Goal: Information Seeking & Learning: Learn about a topic

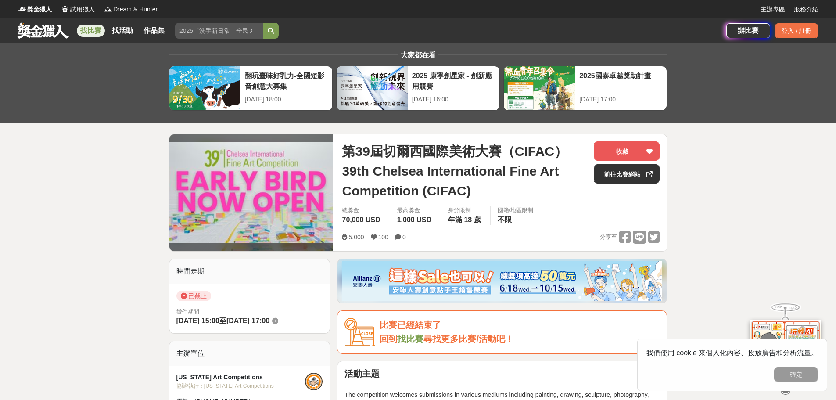
click at [41, 32] on link at bounding box center [43, 30] width 53 height 17
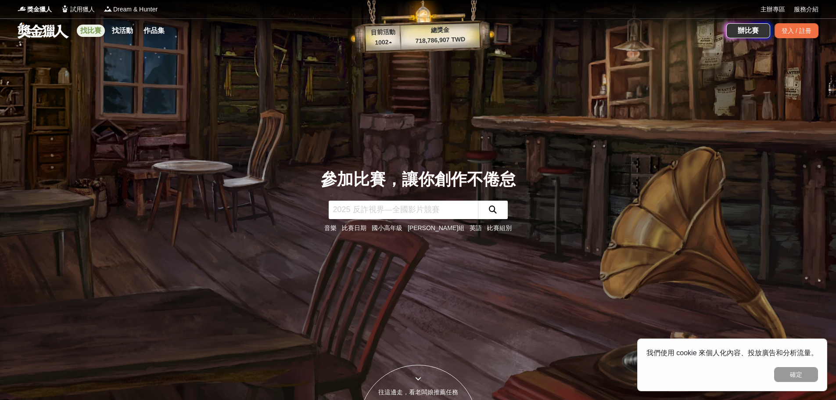
click at [92, 26] on link "找比賽" at bounding box center [91, 31] width 28 height 12
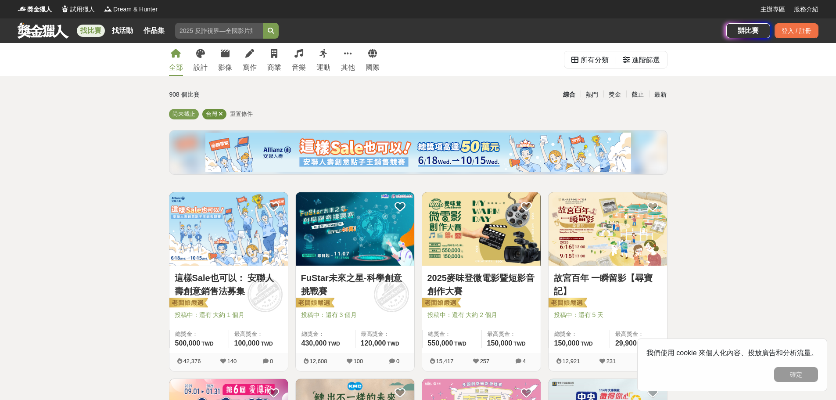
click at [221, 114] on icon at bounding box center [221, 114] width 4 height 6
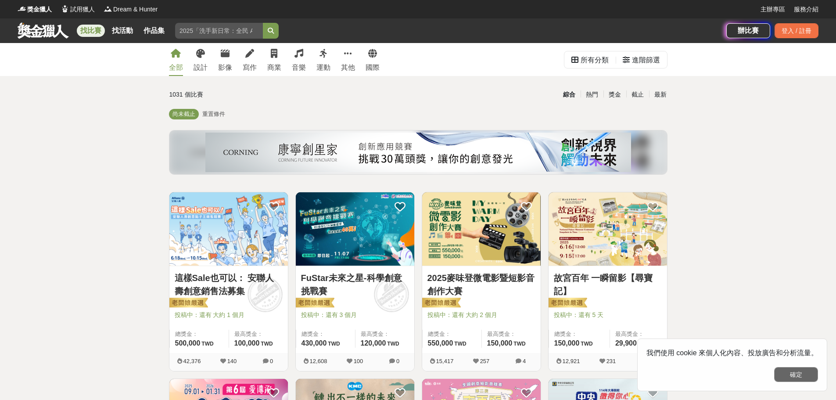
click at [800, 376] on button "確定" at bounding box center [796, 374] width 44 height 15
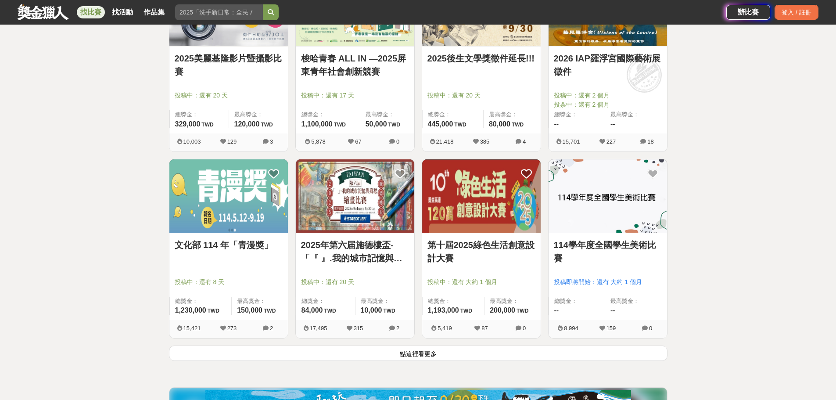
scroll to position [939, 0]
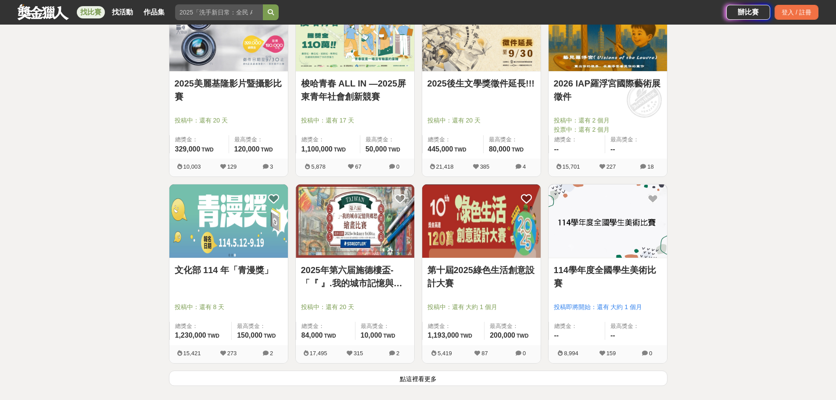
click at [584, 268] on link "114學年度全國學生美術比賽" at bounding box center [608, 276] width 108 height 26
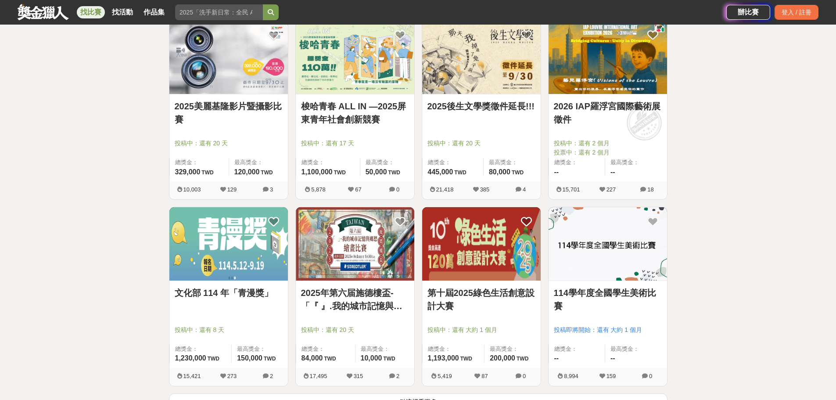
scroll to position [939, 0]
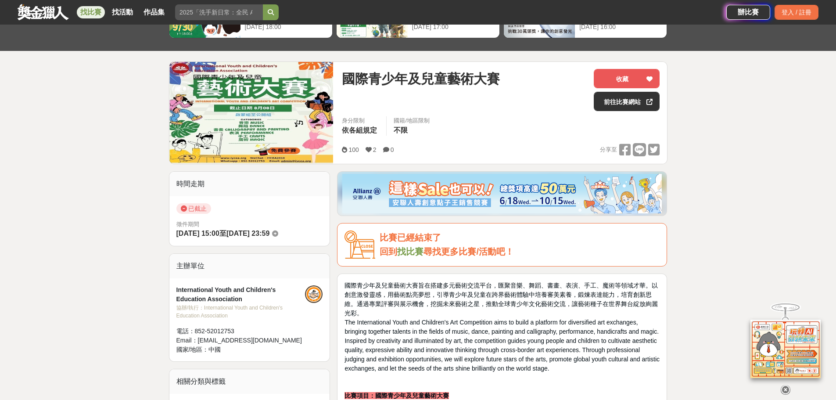
scroll to position [88, 0]
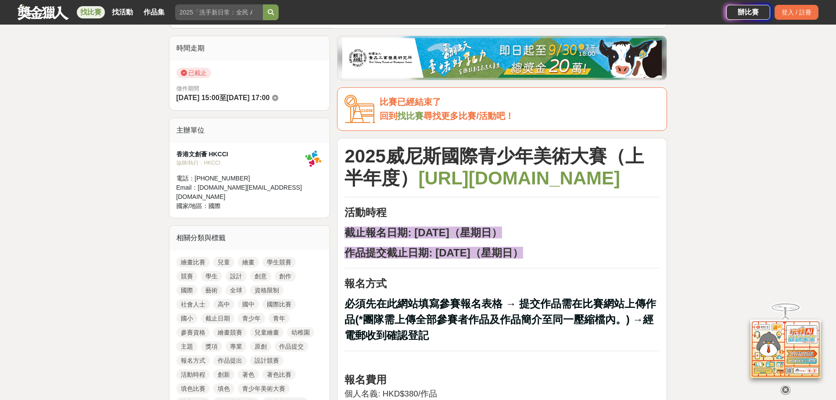
scroll to position [219, 0]
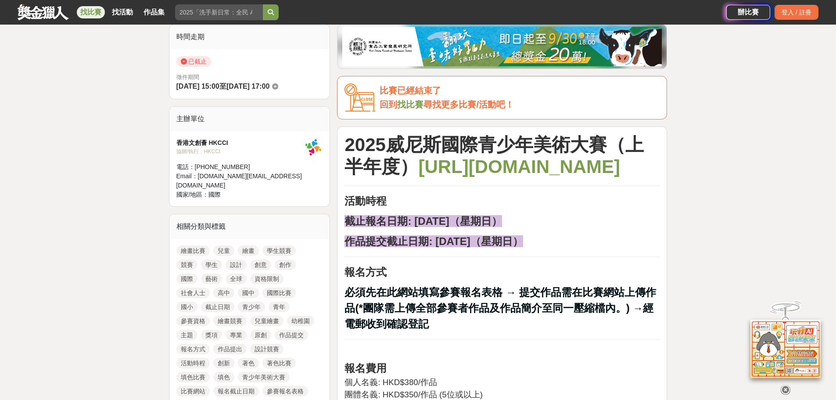
drag, startPoint x: 412, startPoint y: 210, endPoint x: 420, endPoint y: 195, distance: 17.1
copy strong "[URL][DOMAIN_NAME]"
